Goal: Information Seeking & Learning: Learn about a topic

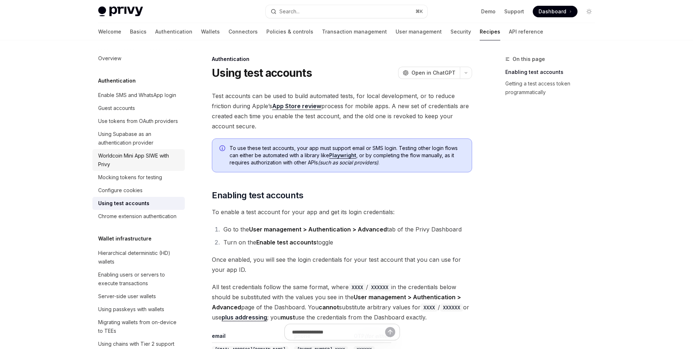
type textarea "*"
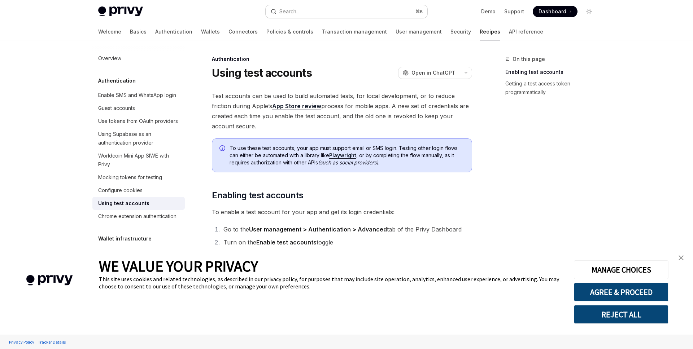
click at [299, 16] on button "Search... ⌘ K" at bounding box center [347, 11] width 162 height 13
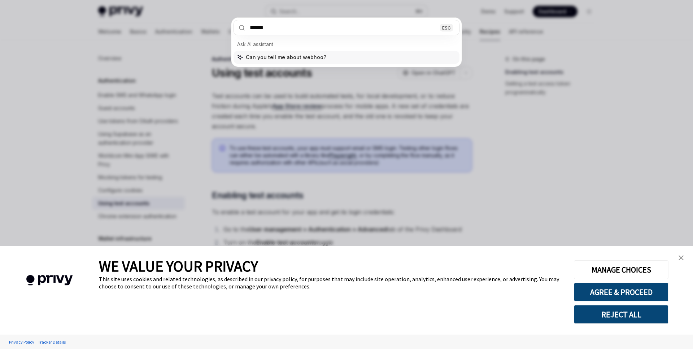
type input "*******"
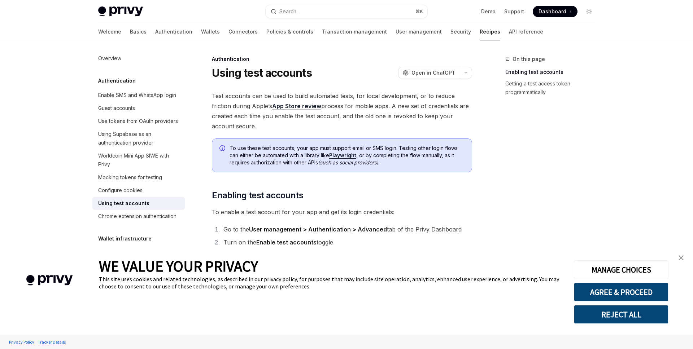
type textarea "*"
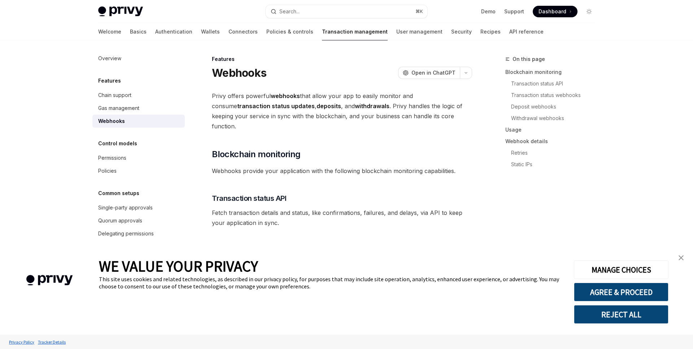
scroll to position [40, 0]
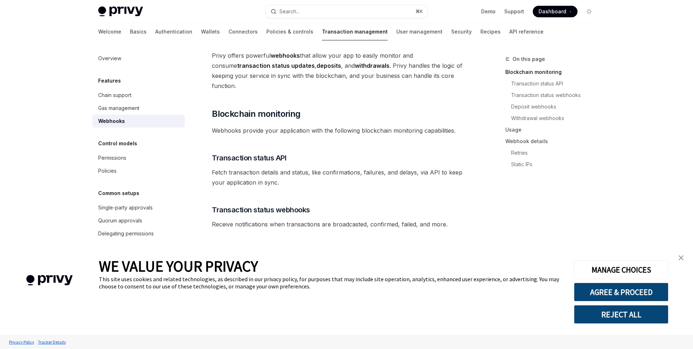
click at [627, 314] on button "REJECT ALL" at bounding box center [621, 314] width 95 height 19
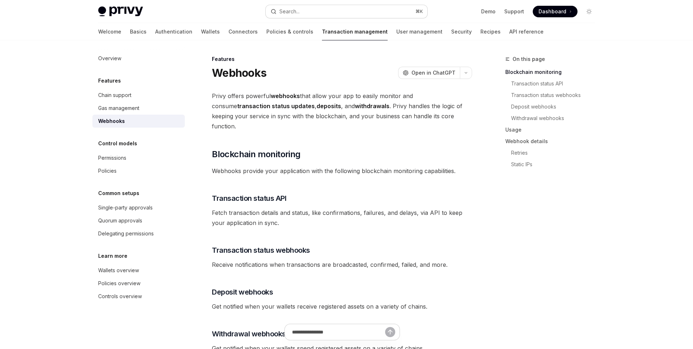
click at [311, 12] on button "Search... ⌘ K" at bounding box center [347, 11] width 162 height 13
type textarea "*"
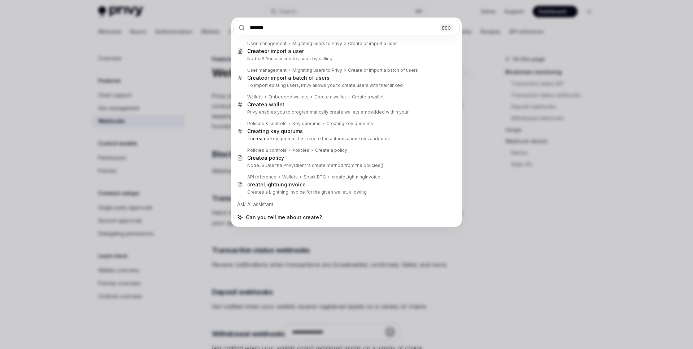
click at [254, 27] on input "******" at bounding box center [346, 28] width 226 height 16
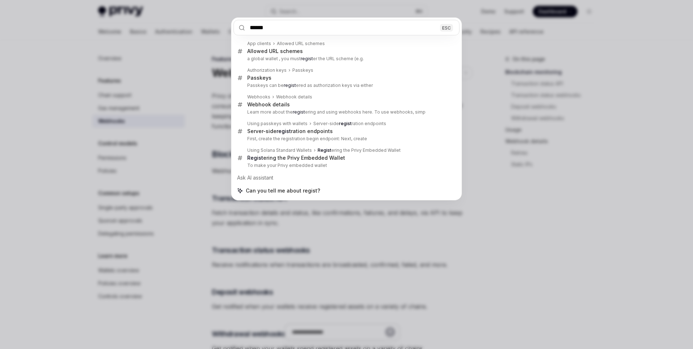
type input "*******"
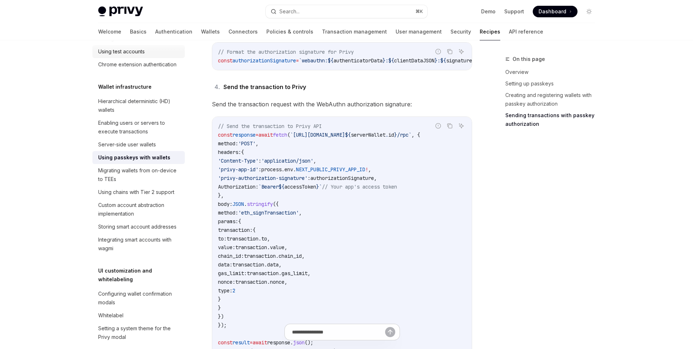
scroll to position [152, 0]
click at [127, 49] on div at bounding box center [138, 46] width 92 height 12
click at [127, 52] on div at bounding box center [138, 46] width 92 height 12
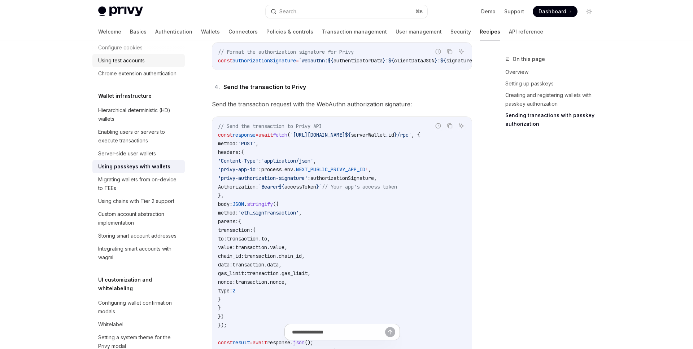
scroll to position [142, 0]
click at [111, 58] on div "Using test accounts" at bounding box center [121, 61] width 47 height 9
type textarea "*"
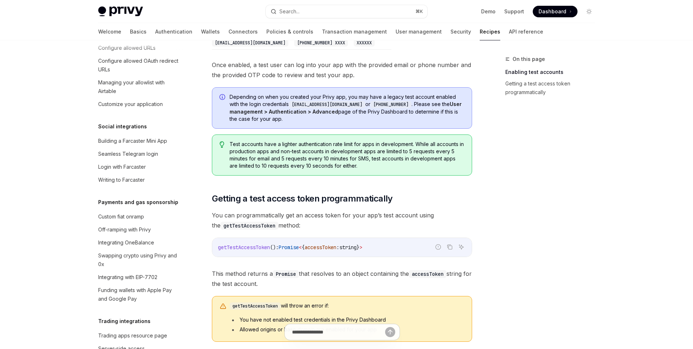
scroll to position [493, 0]
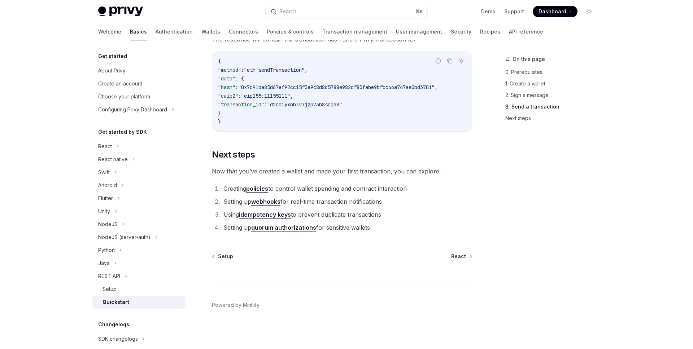
type textarea "*"
